Goal: Task Accomplishment & Management: Manage account settings

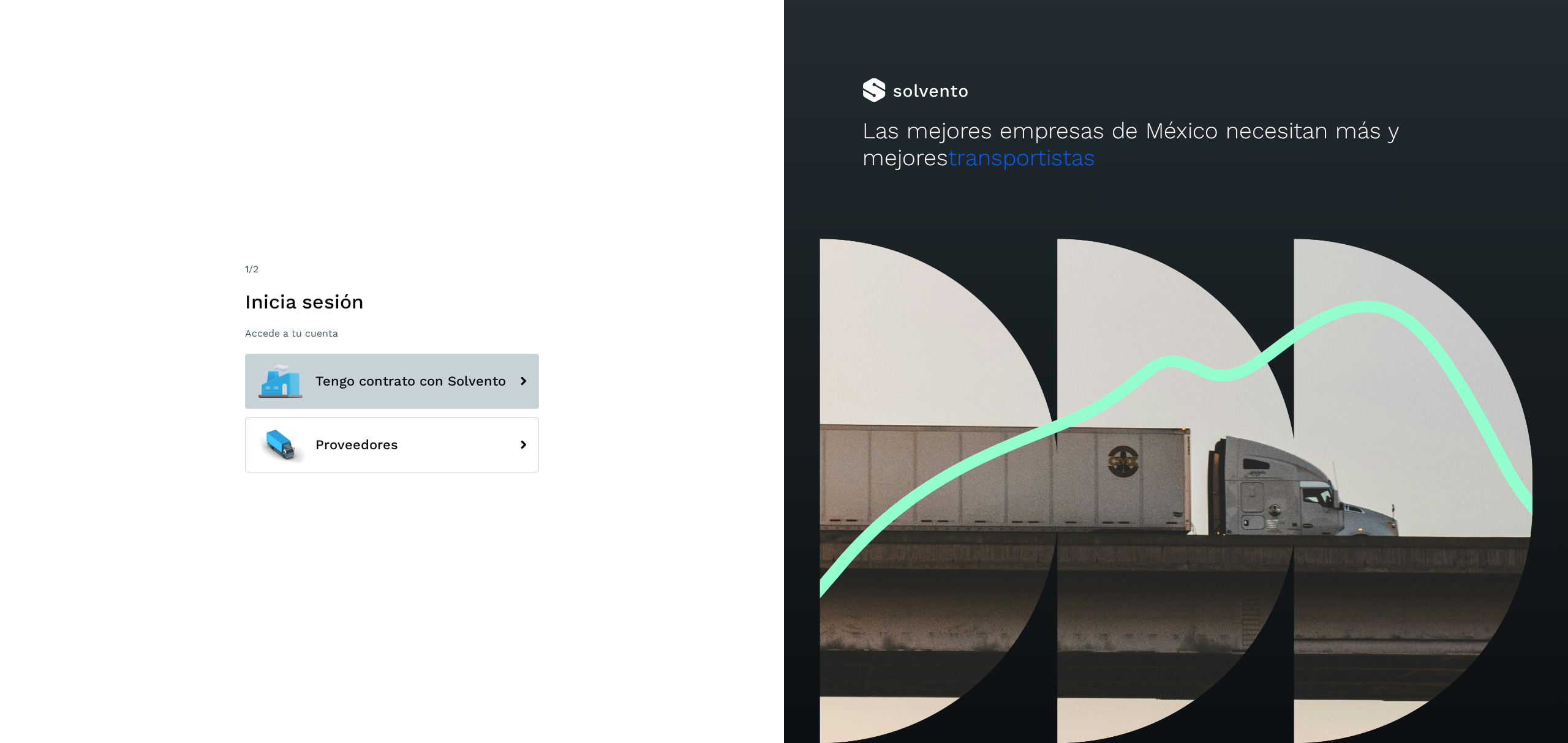
click at [419, 383] on span "Tengo contrato con Solvento" at bounding box center [411, 381] width 191 height 15
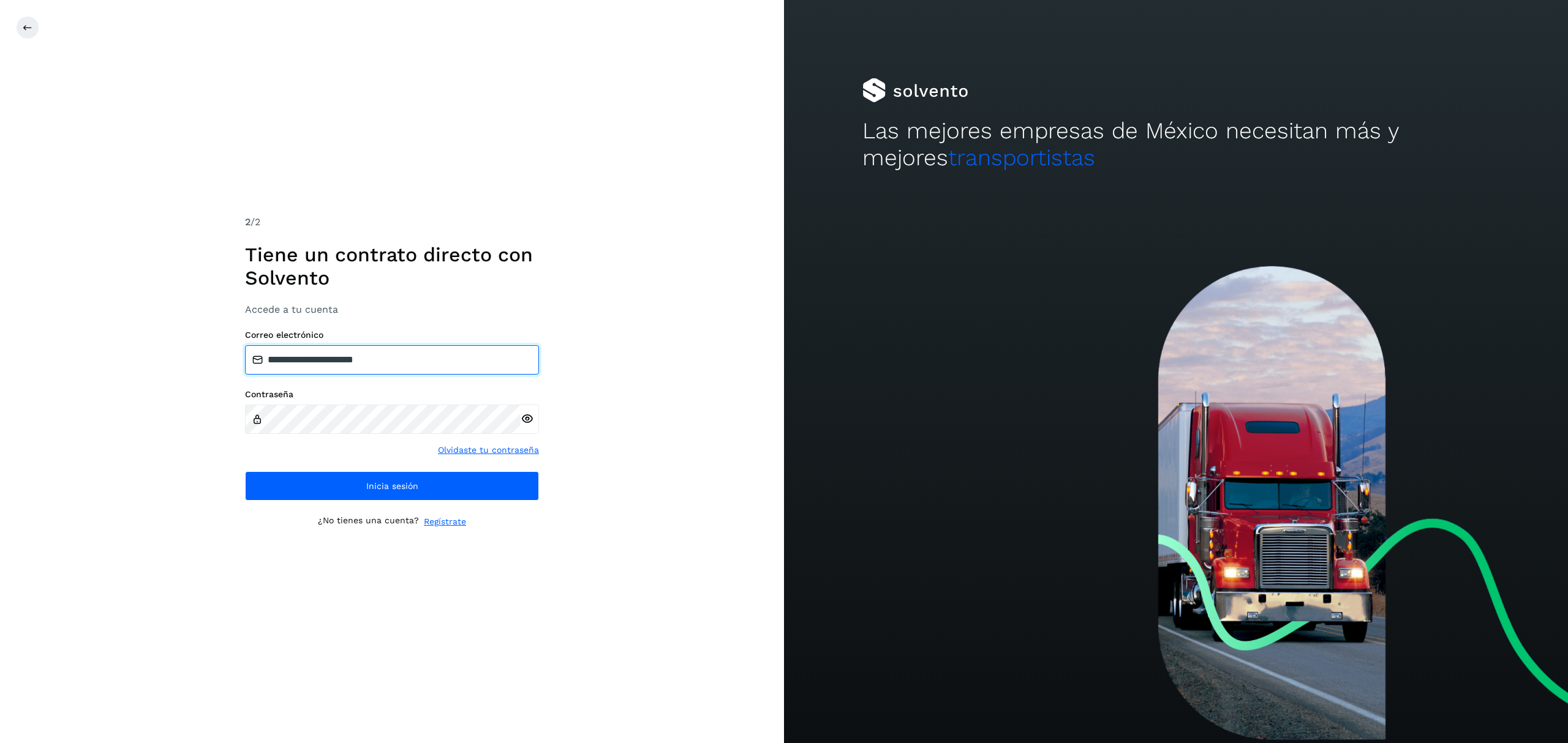
drag, startPoint x: 456, startPoint y: 358, endPoint x: 17, endPoint y: 355, distance: 439.0
click at [17, 355] on div "**********" at bounding box center [392, 372] width 784 height 743
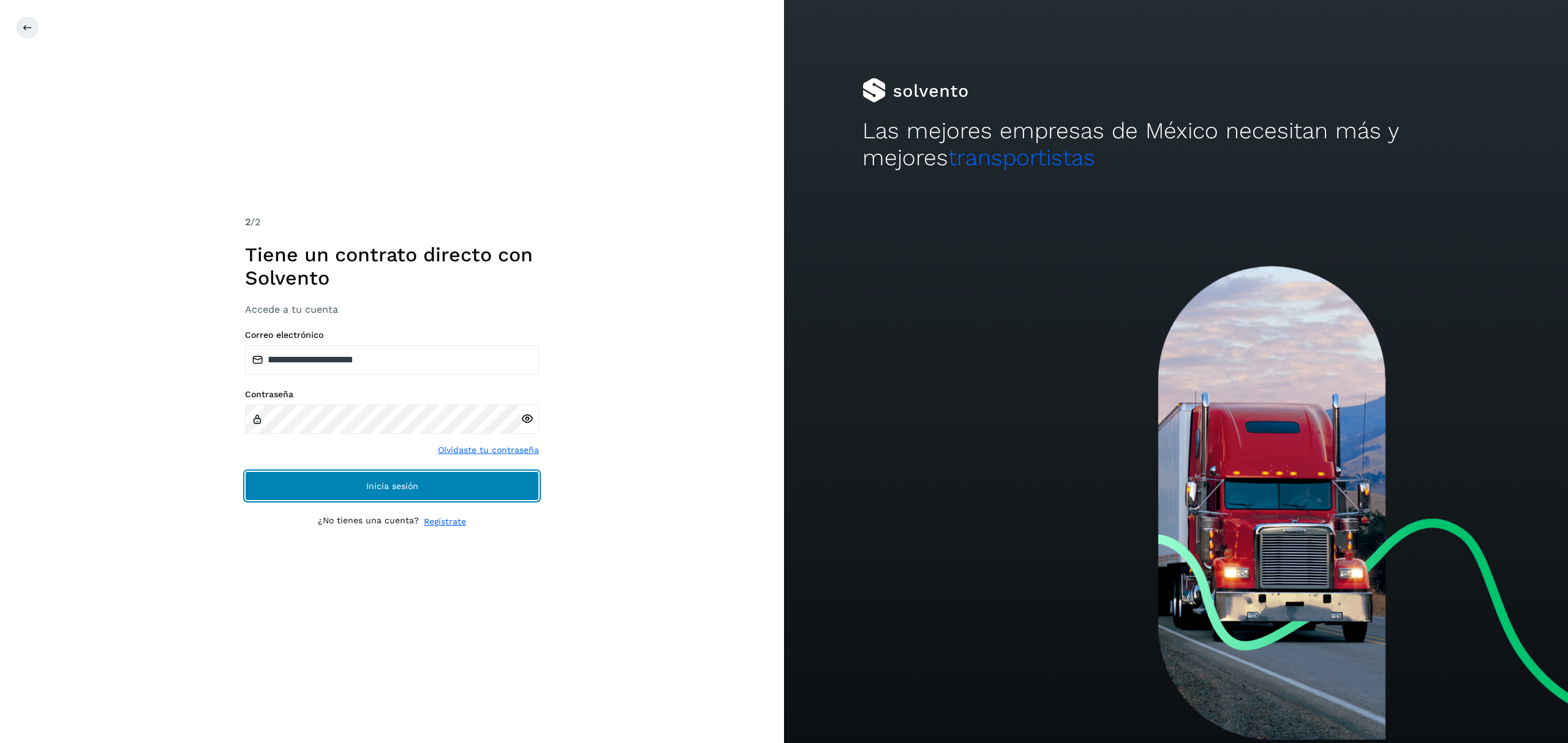
click at [440, 485] on button "Inicia sesión" at bounding box center [392, 486] width 294 height 30
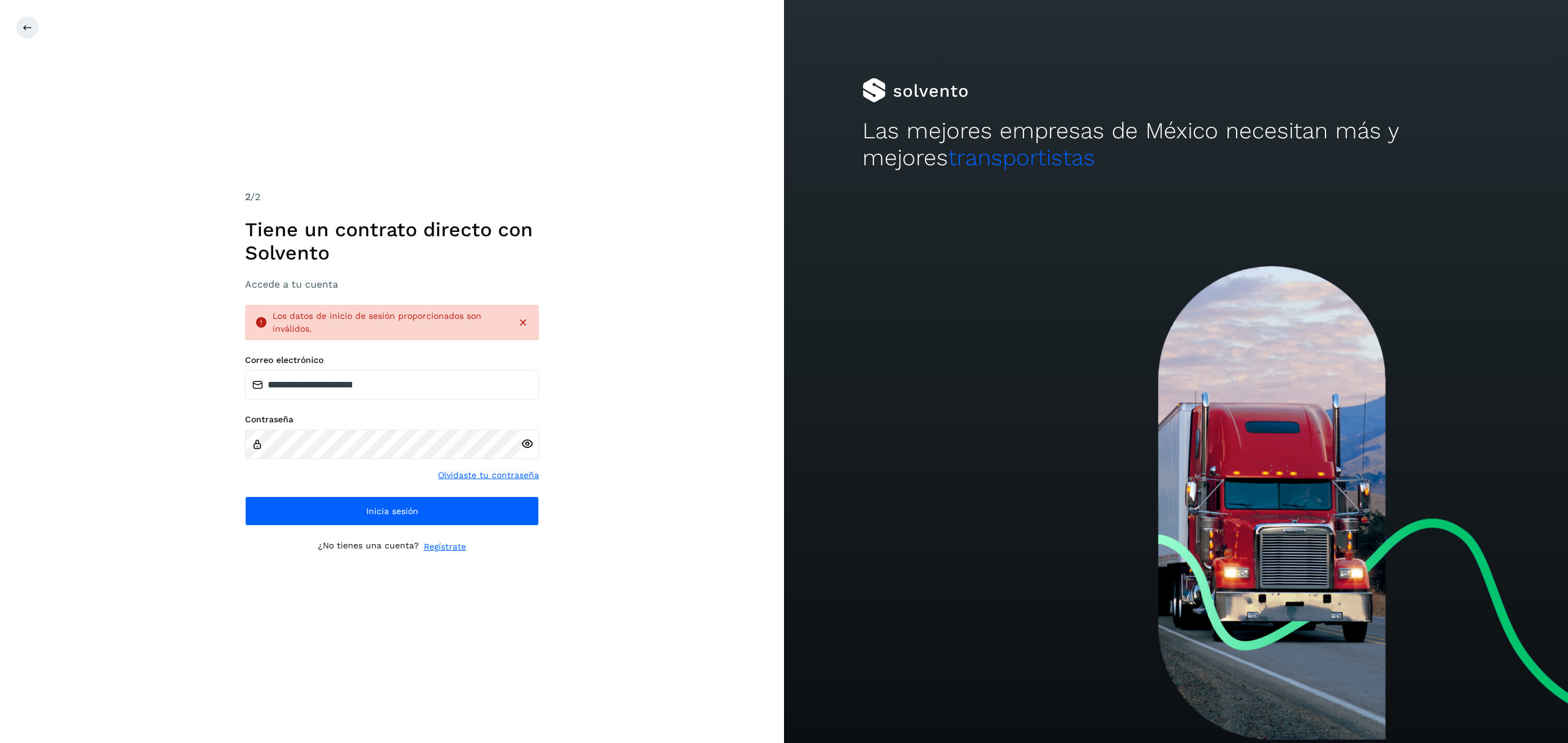
click at [533, 443] on div at bounding box center [529, 445] width 18 height 30
click at [528, 441] on icon at bounding box center [526, 444] width 13 height 13
click at [426, 520] on button "Inicia sesión" at bounding box center [392, 511] width 294 height 30
drag, startPoint x: 452, startPoint y: 380, endPoint x: 80, endPoint y: 377, distance: 372.0
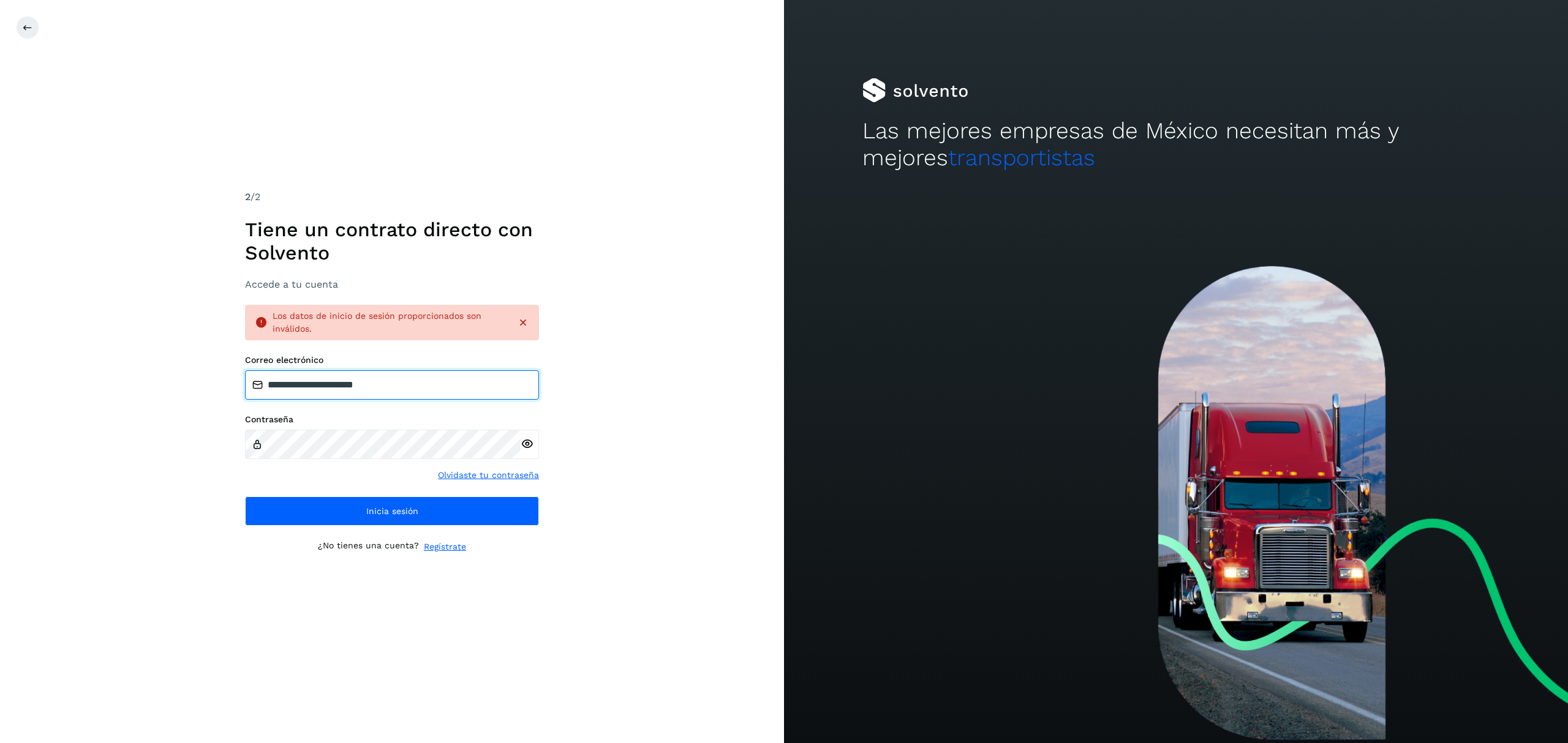
click at [80, 377] on div "**********" at bounding box center [392, 372] width 784 height 743
type input "**********"
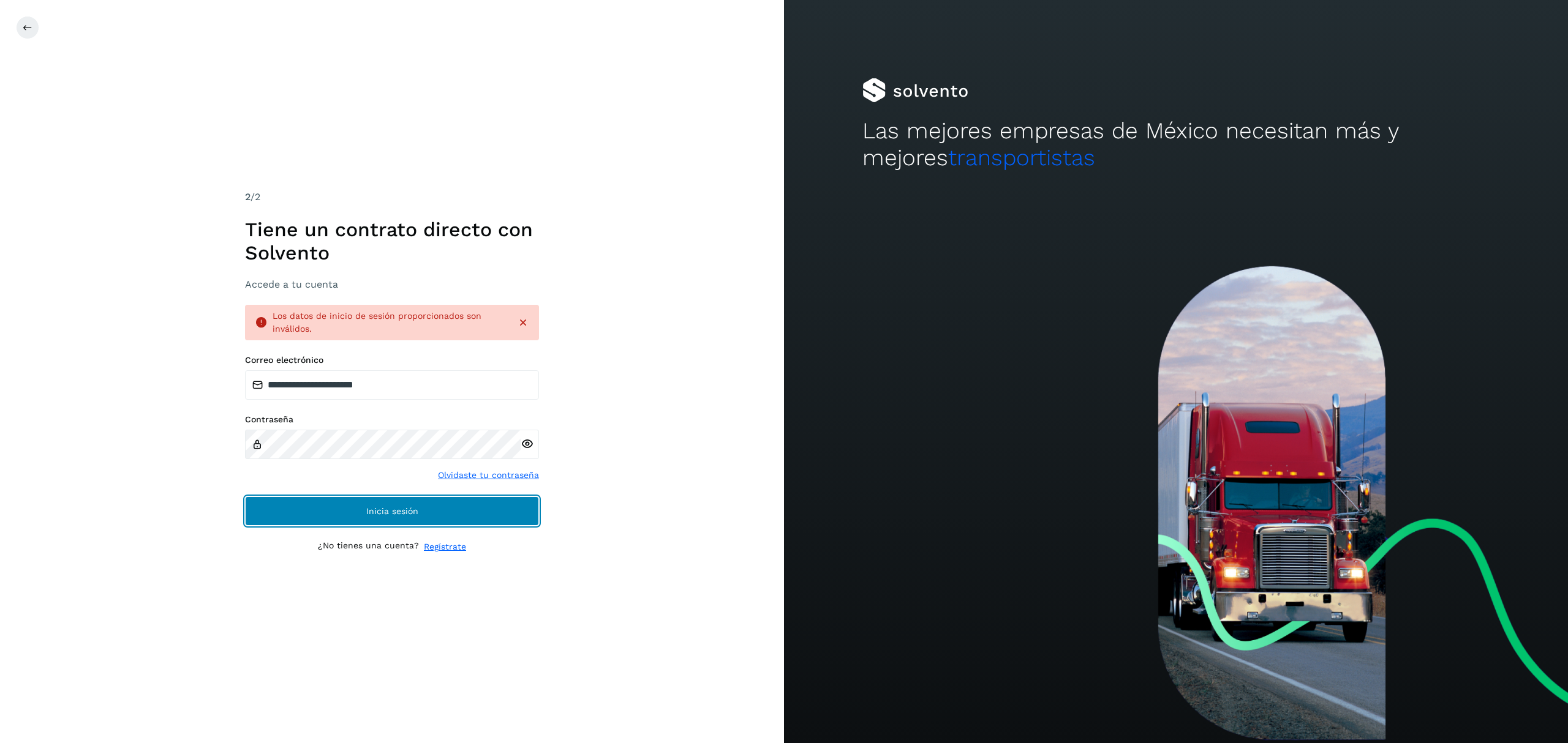
click at [393, 517] on button "Inicia sesión" at bounding box center [392, 511] width 294 height 30
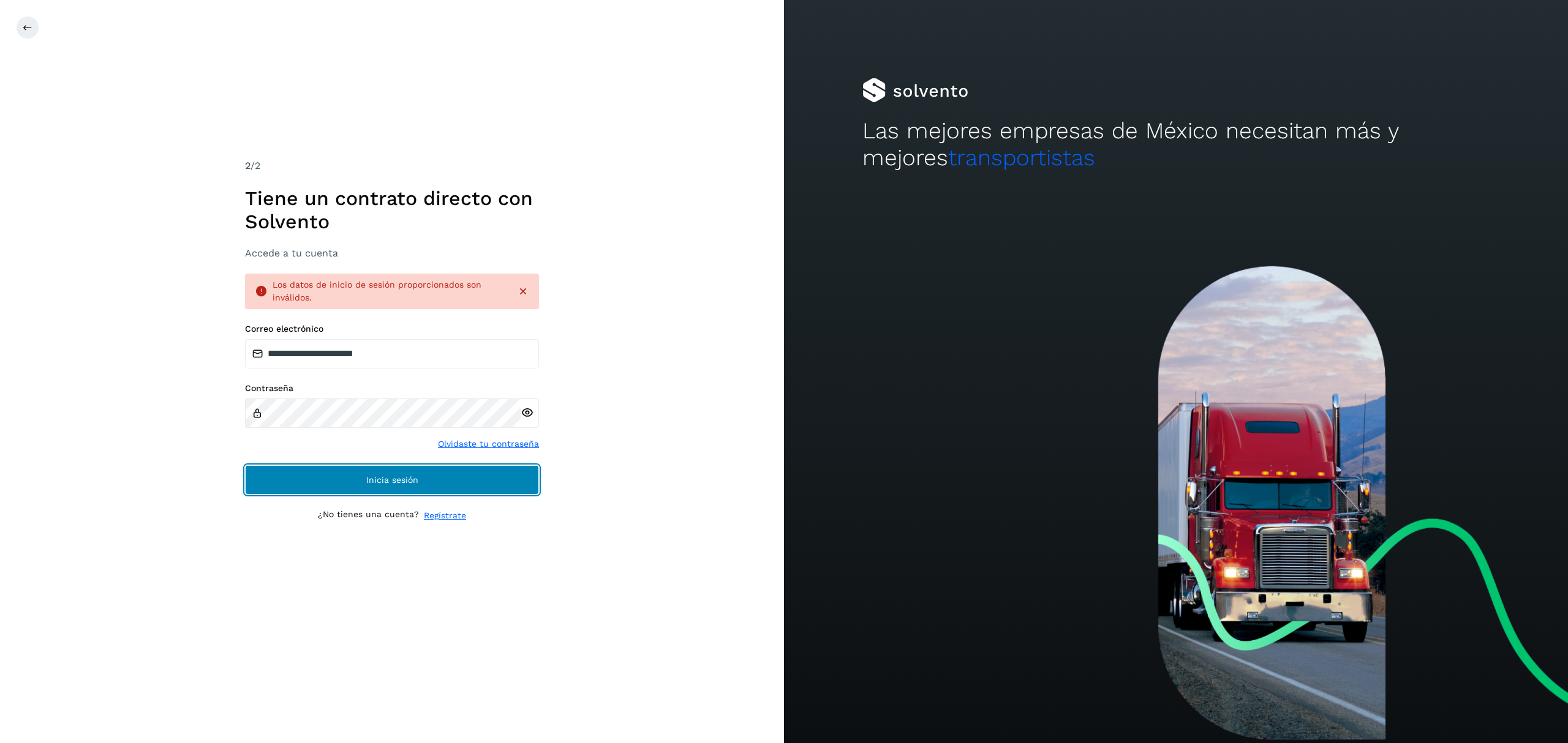
click at [424, 479] on button "Inicia sesión" at bounding box center [392, 480] width 294 height 30
click at [522, 292] on icon at bounding box center [523, 291] width 12 height 12
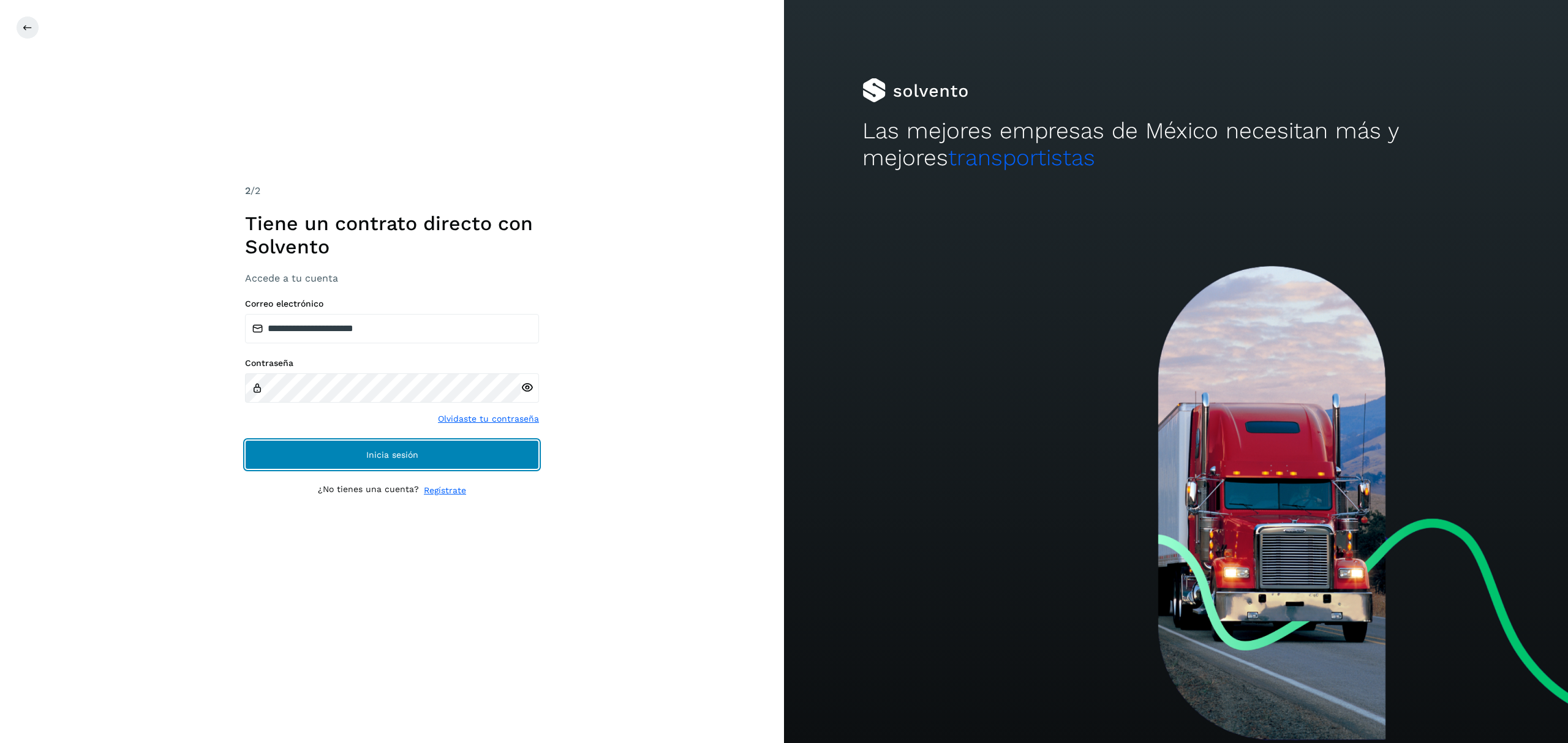
click at [440, 452] on button "Inicia sesión" at bounding box center [392, 455] width 294 height 30
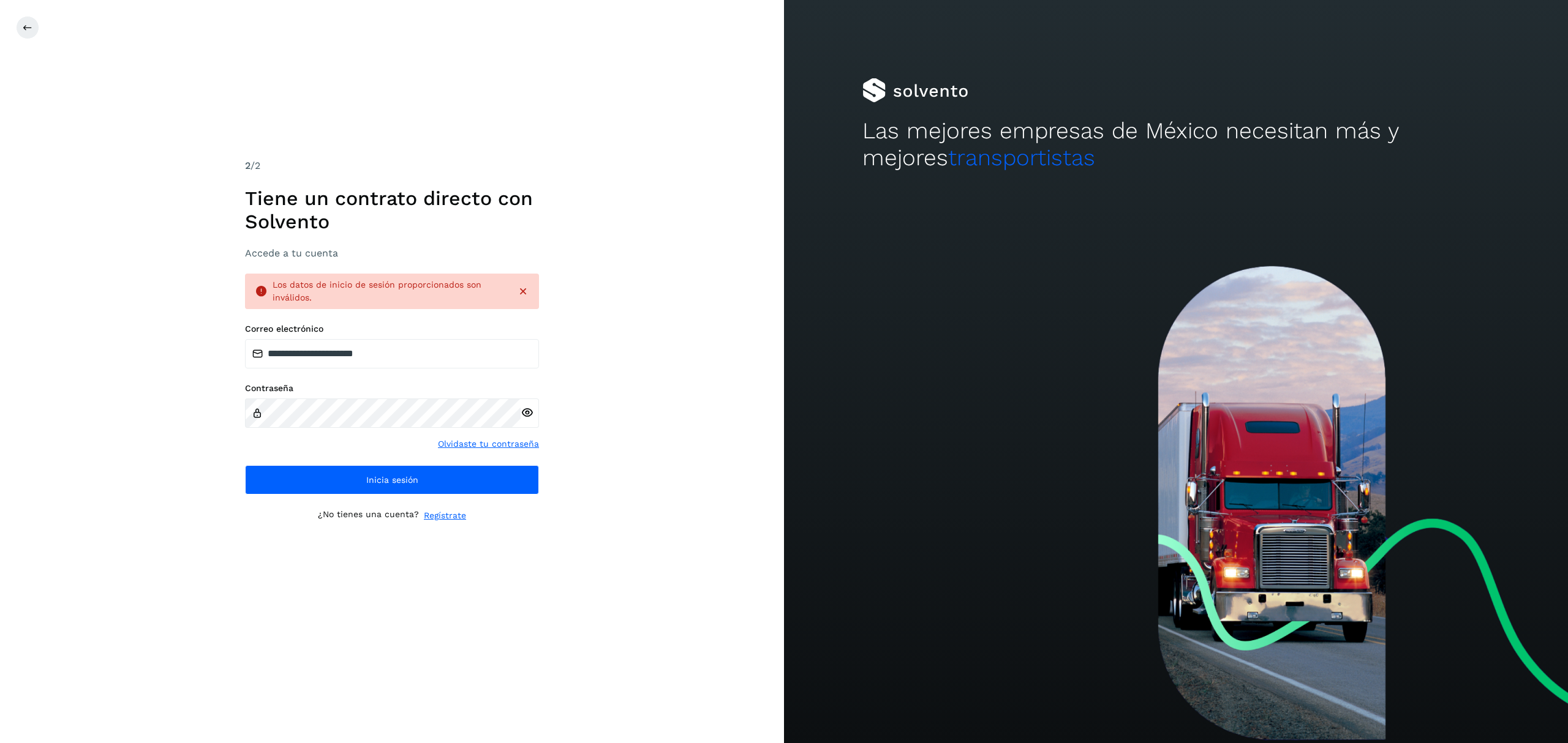
click at [254, 289] on icon at bounding box center [261, 291] width 13 height 13
click at [525, 413] on icon at bounding box center [526, 413] width 13 height 13
click at [376, 483] on span "Inicia sesión" at bounding box center [393, 480] width 52 height 9
click at [378, 476] on span "Inicia sesión" at bounding box center [393, 480] width 52 height 9
click at [429, 466] on button "Inicia sesión" at bounding box center [392, 480] width 294 height 30
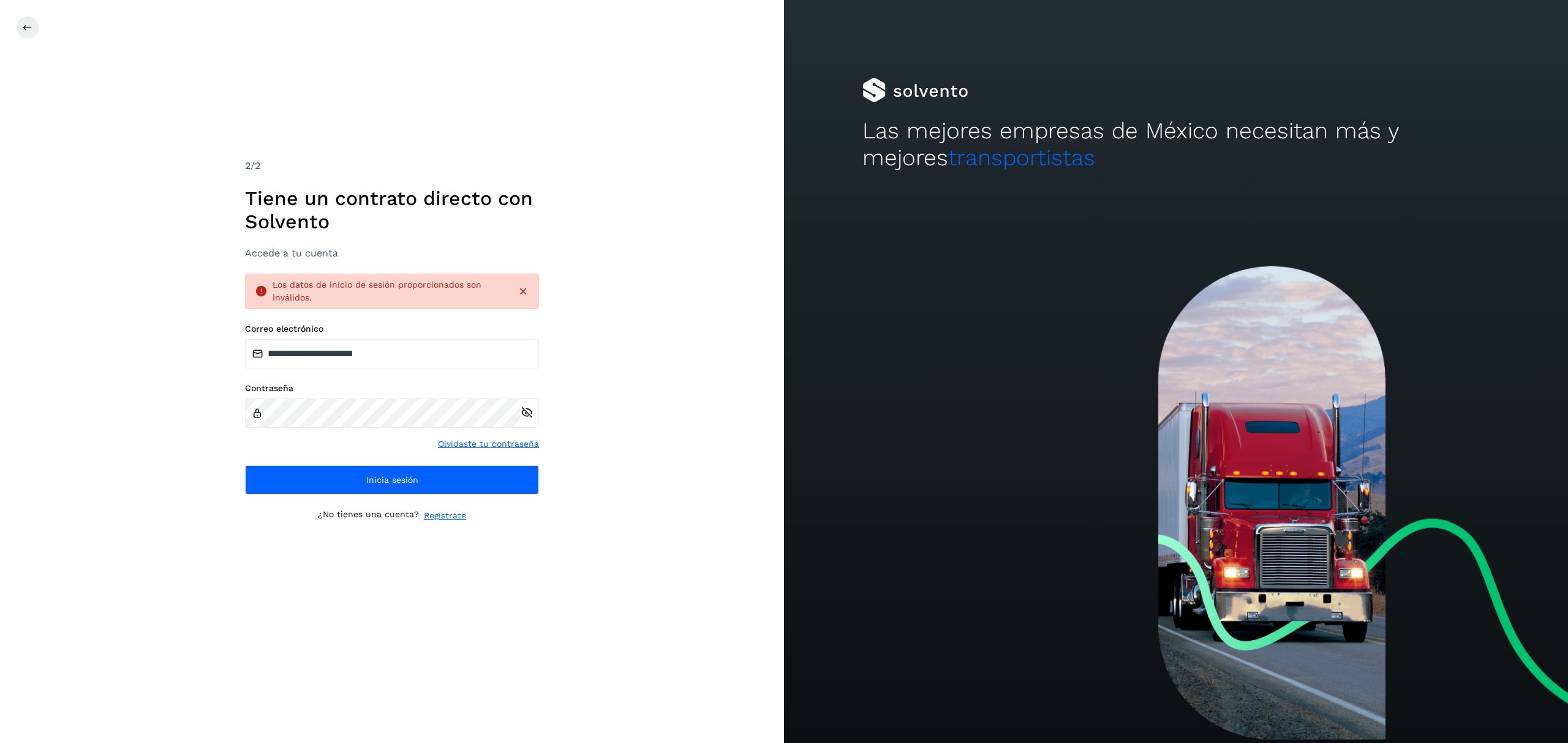
click at [480, 442] on link "Olvidaste tu contraseña" at bounding box center [489, 444] width 101 height 13
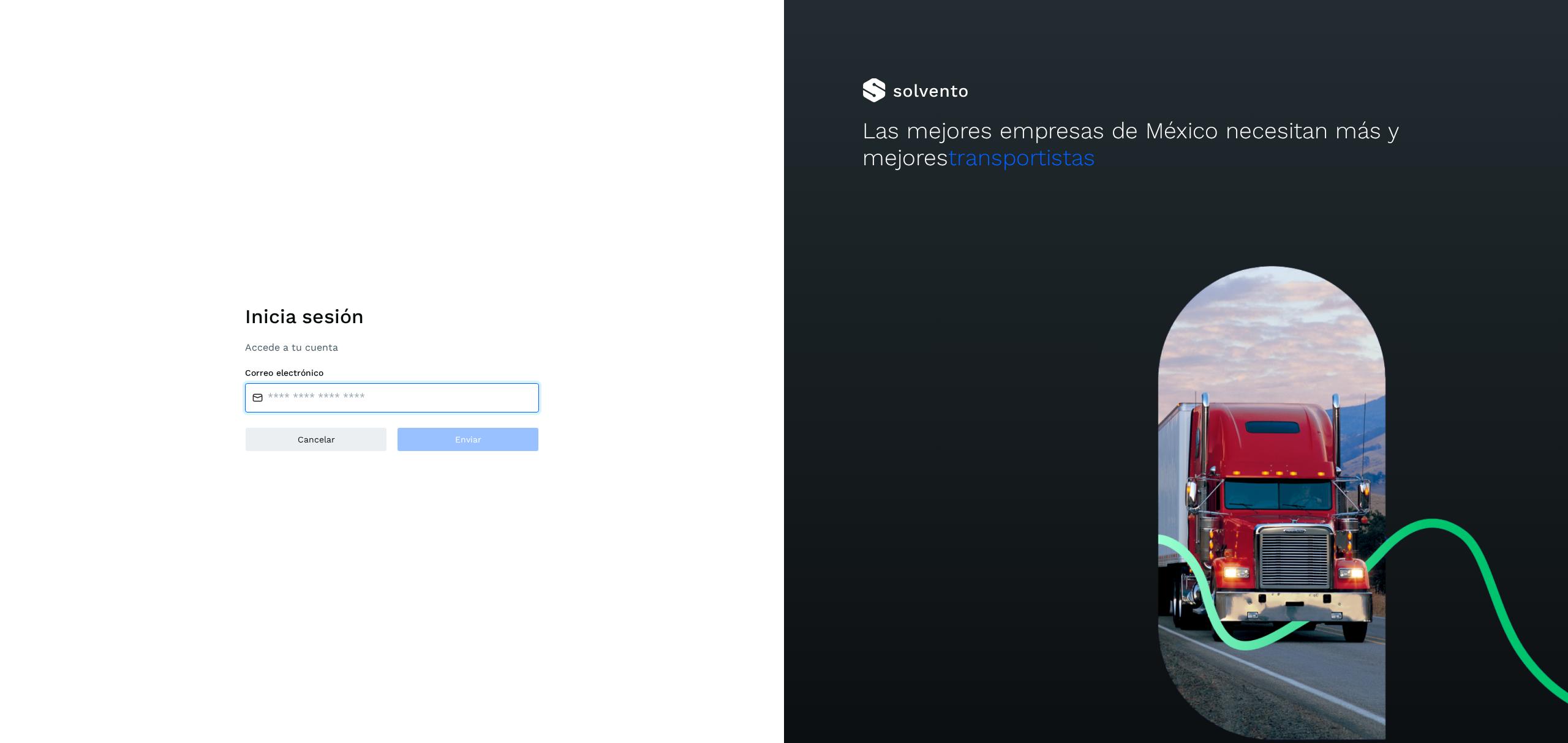
click at [329, 392] on input "email" at bounding box center [392, 398] width 294 height 30
type input "**********"
click at [507, 446] on button "Enviar" at bounding box center [468, 440] width 142 height 24
